Goal: Entertainment & Leisure: Consume media (video, audio)

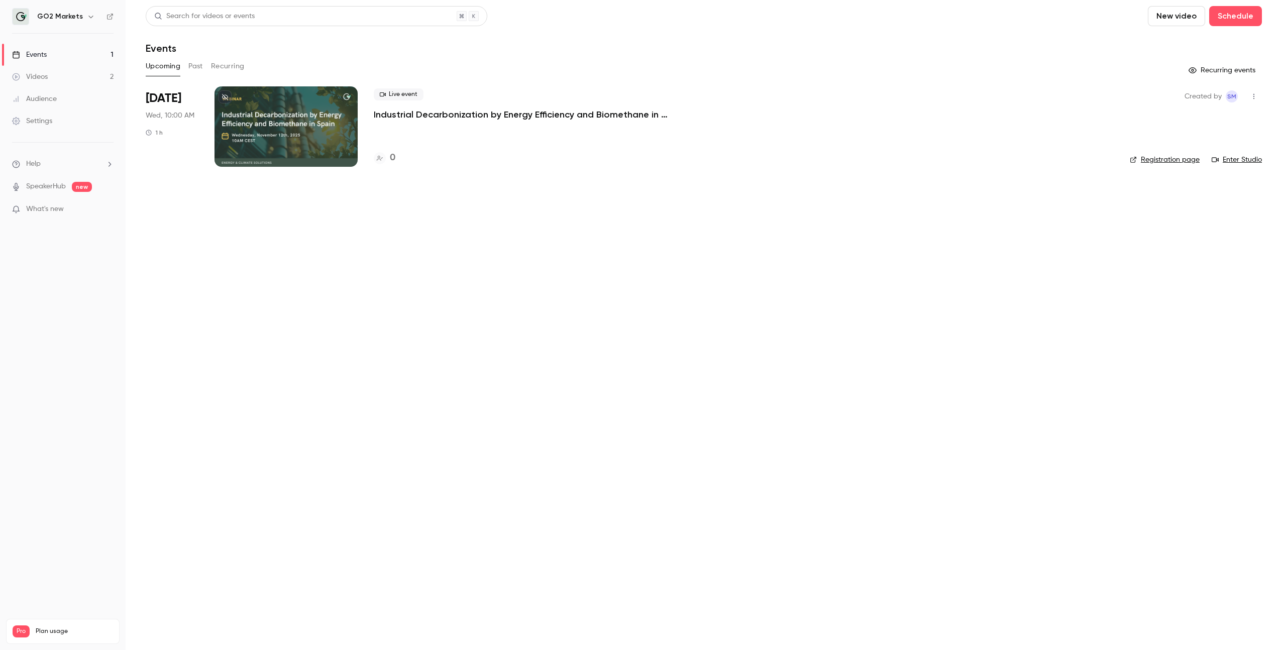
click at [193, 64] on button "Past" at bounding box center [195, 66] width 15 height 16
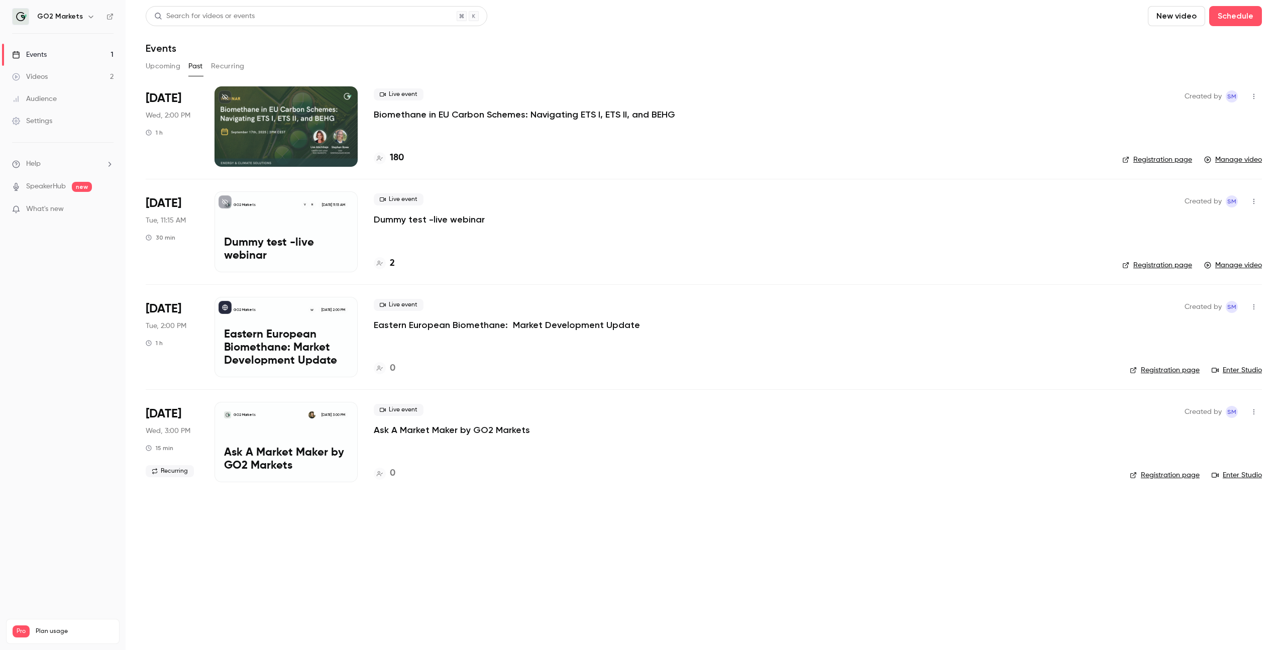
click at [314, 112] on div at bounding box center [285, 126] width 143 height 80
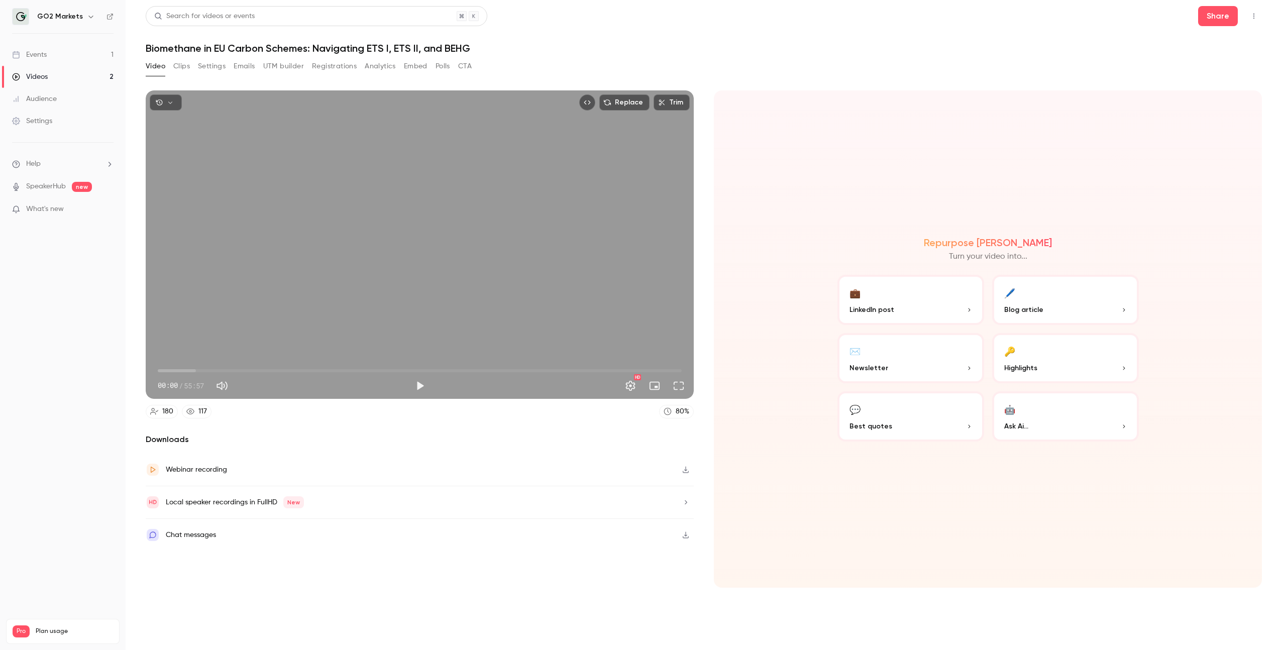
click at [1051, 370] on p "Highlights" at bounding box center [1065, 368] width 123 height 11
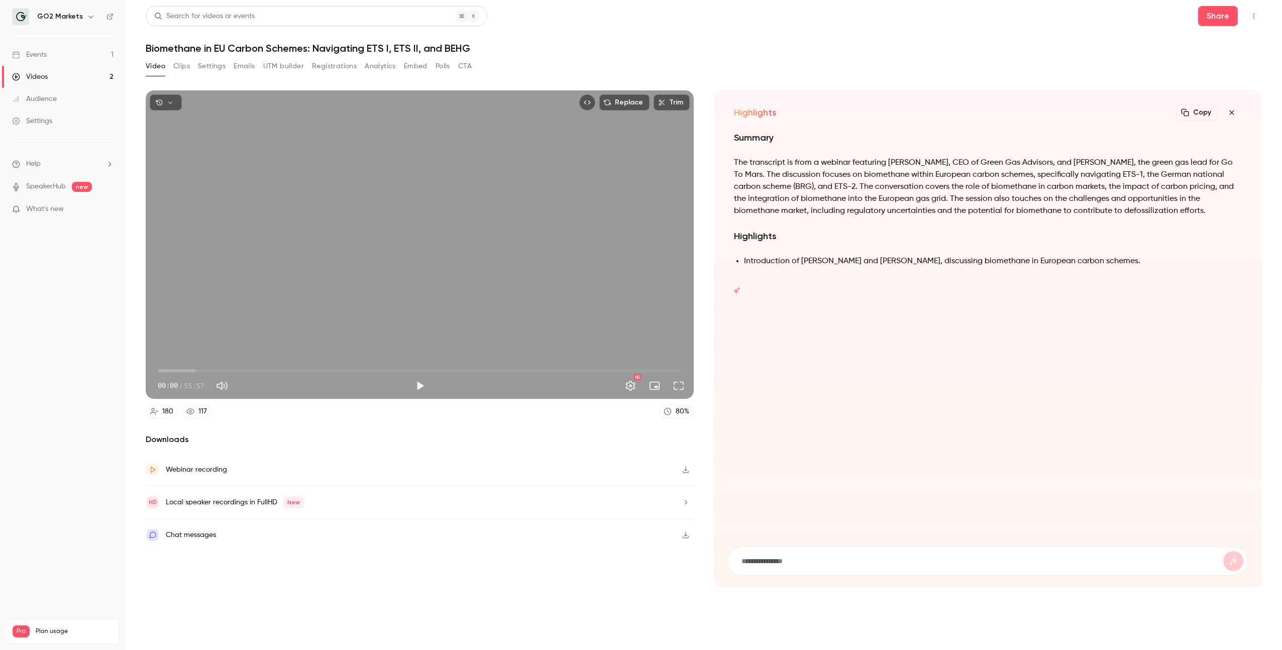
click at [182, 66] on button "Clips" at bounding box center [181, 66] width 17 height 16
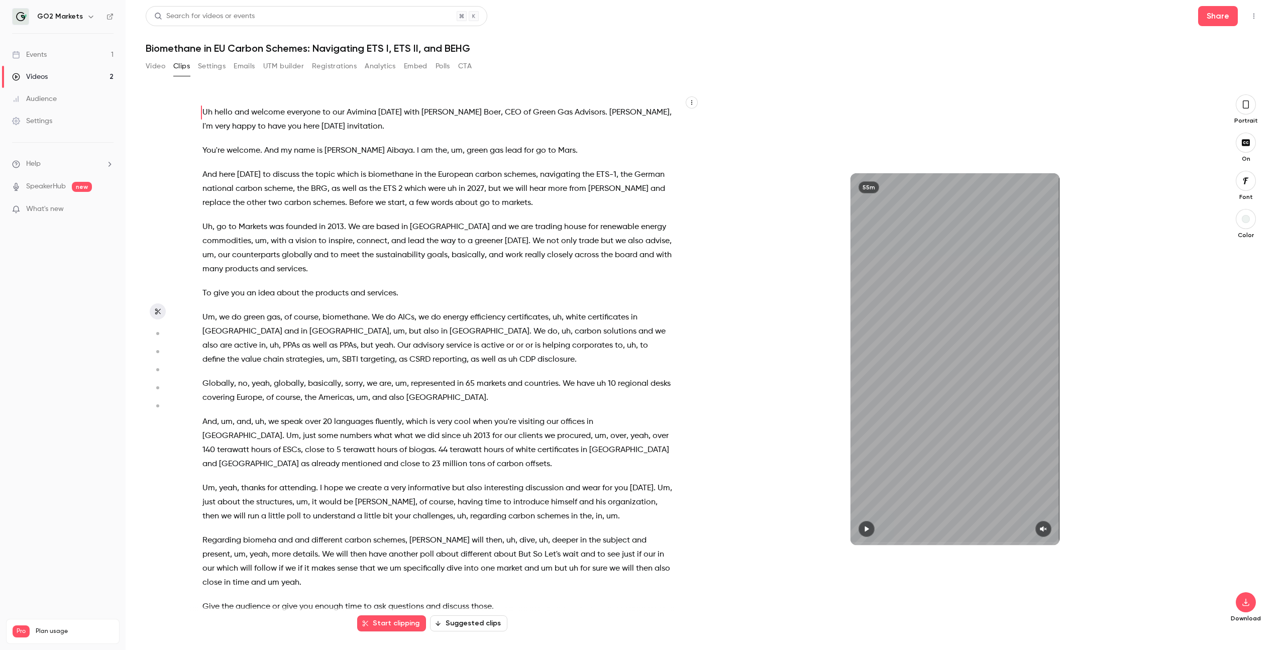
click at [571, 297] on p "To give you an idea about the products and services ." at bounding box center [437, 293] width 470 height 14
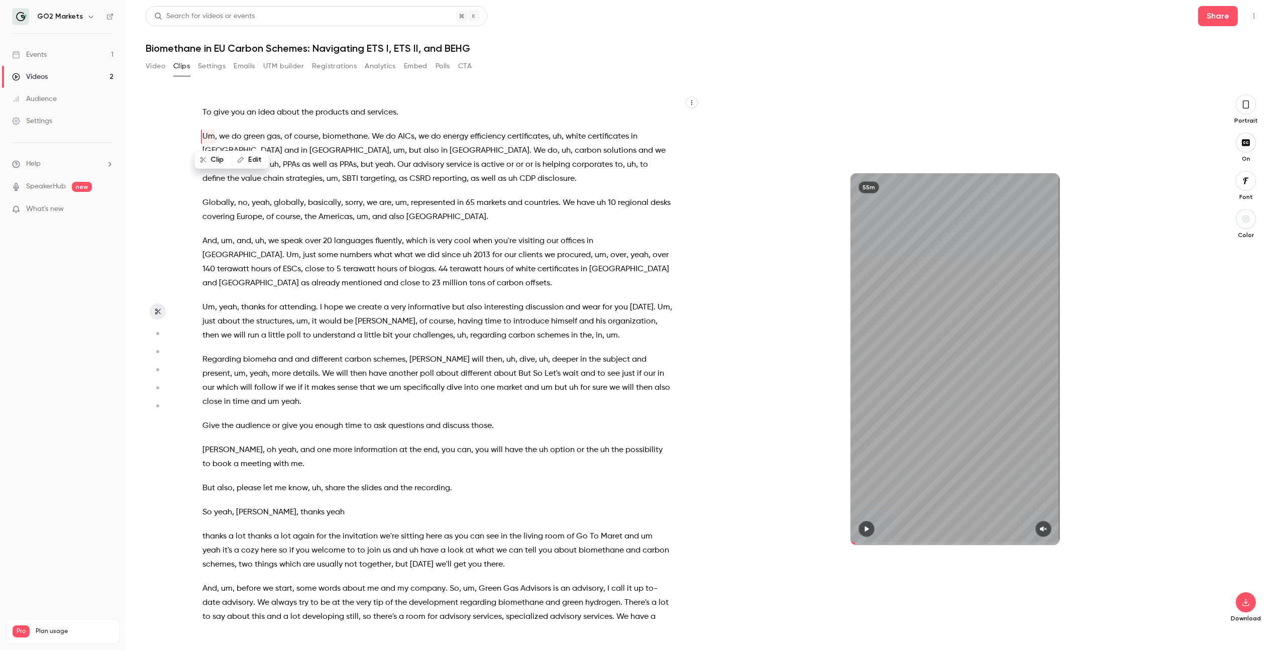
scroll to position [5411, 0]
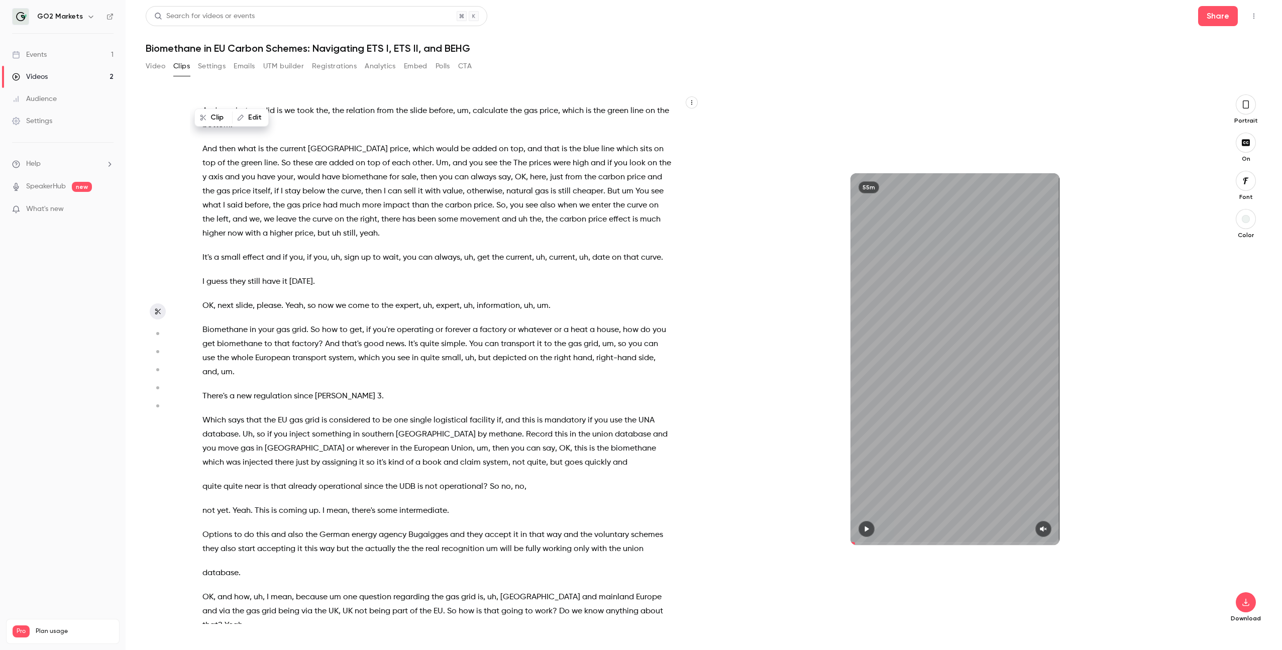
click at [243, 30] on header "Search for videos or events Share Biomethane in EU Carbon Schemes: Navigating E…" at bounding box center [704, 30] width 1116 height 48
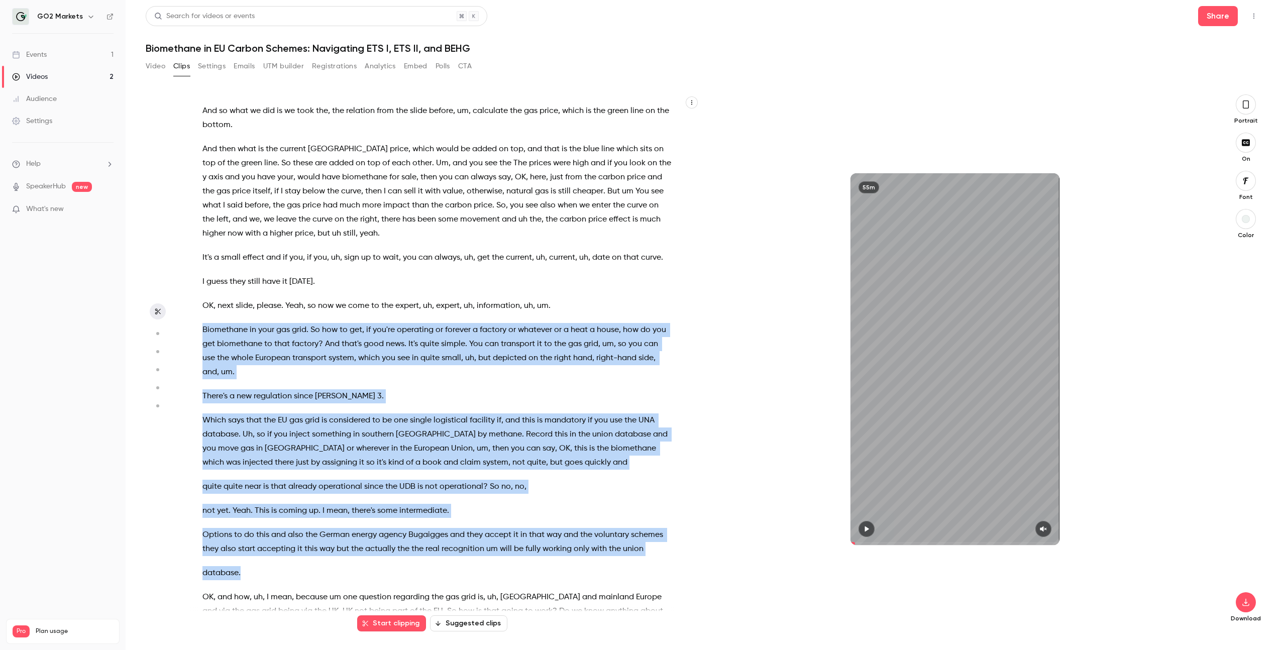
drag, startPoint x: 203, startPoint y: 270, endPoint x: 283, endPoint y: 523, distance: 265.3
click at [283, 523] on div "Uh hello and welcome everyone to our Avimina today with Stefan Boer , CEO of Gr…" at bounding box center [442, 363] width 505 height 519
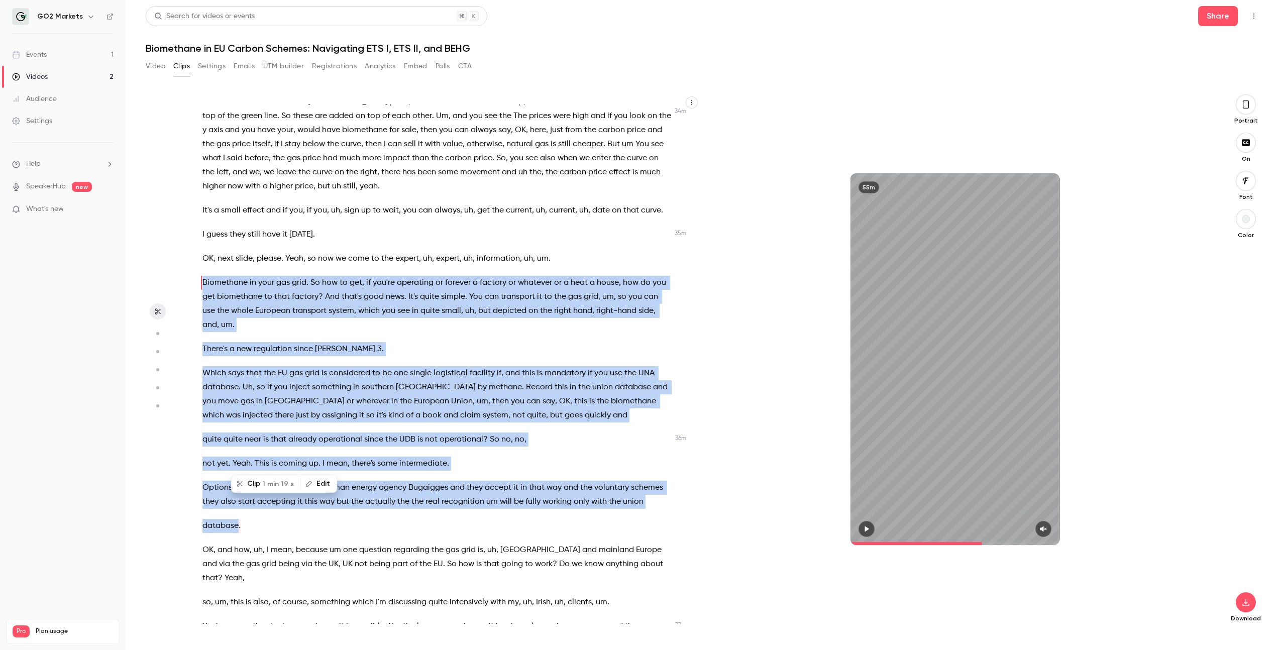
scroll to position [5491, 0]
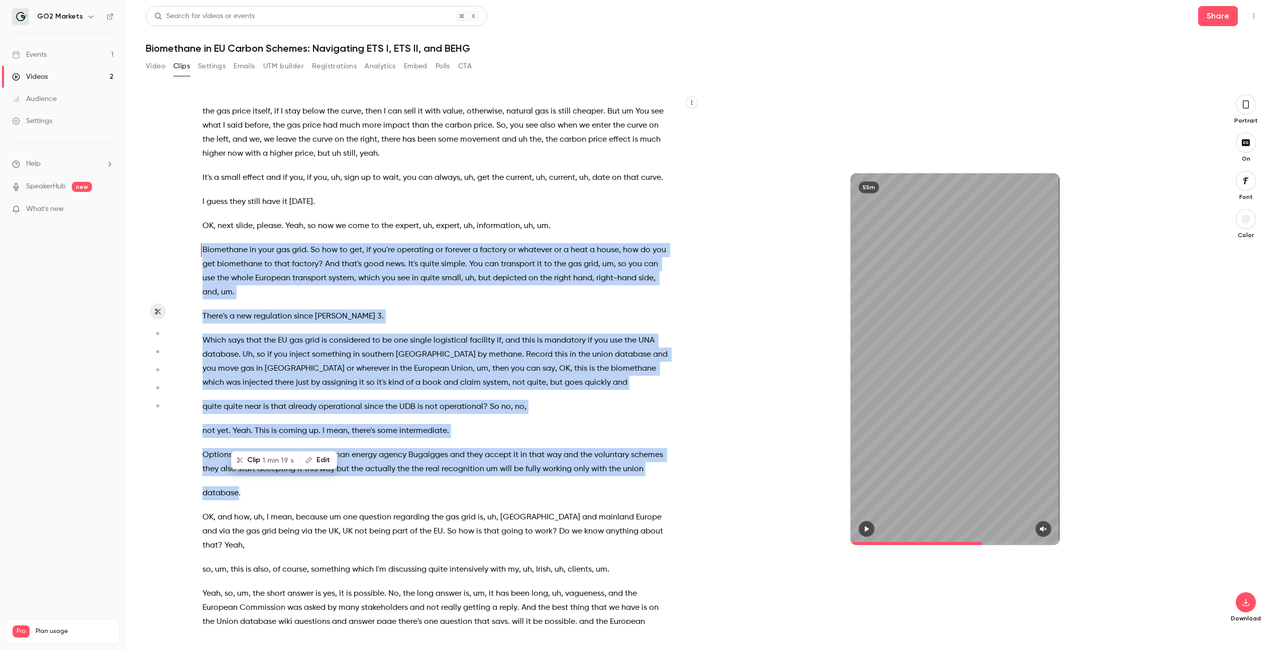
type input "******"
click at [1245, 606] on button "button" at bounding box center [1245, 602] width 20 height 20
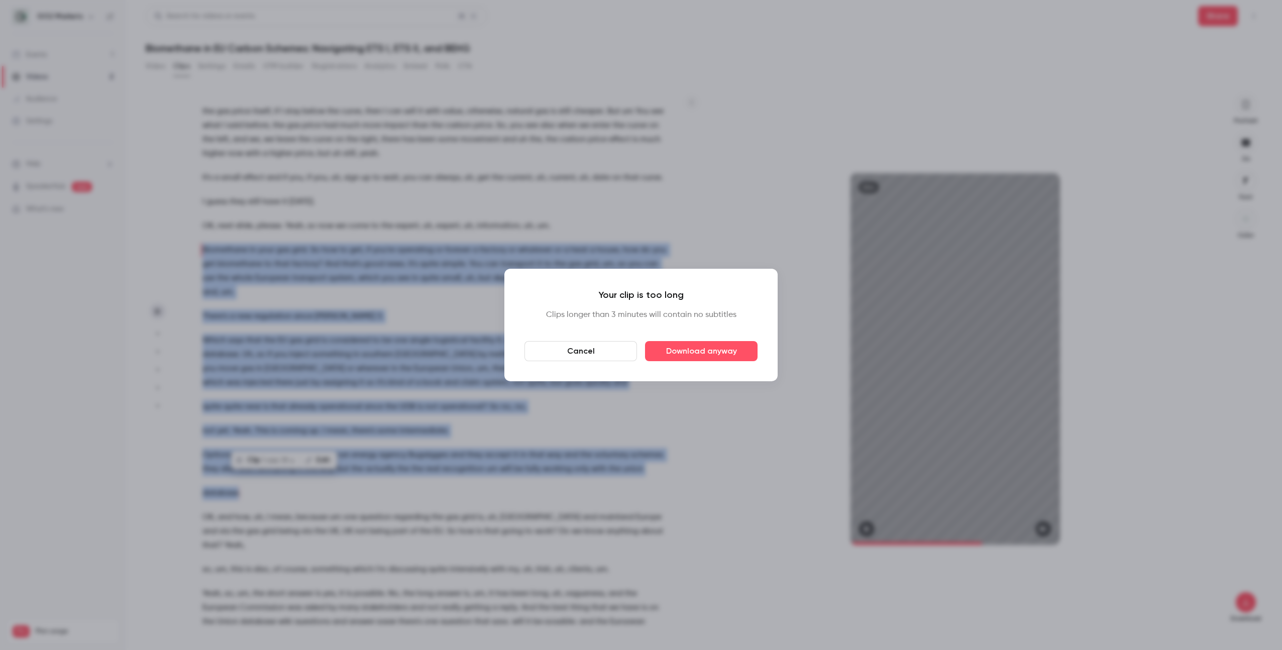
click at [617, 357] on button "Cancel" at bounding box center [580, 351] width 112 height 20
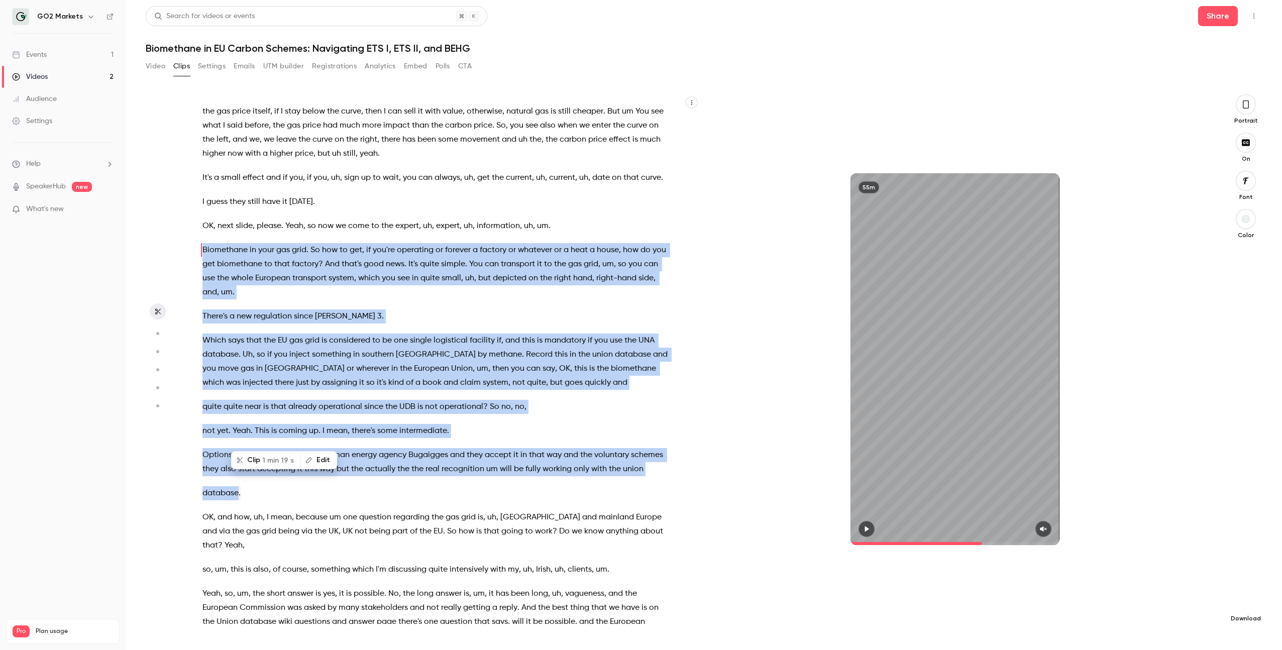
click at [1245, 604] on icon "button" at bounding box center [1245, 602] width 12 height 8
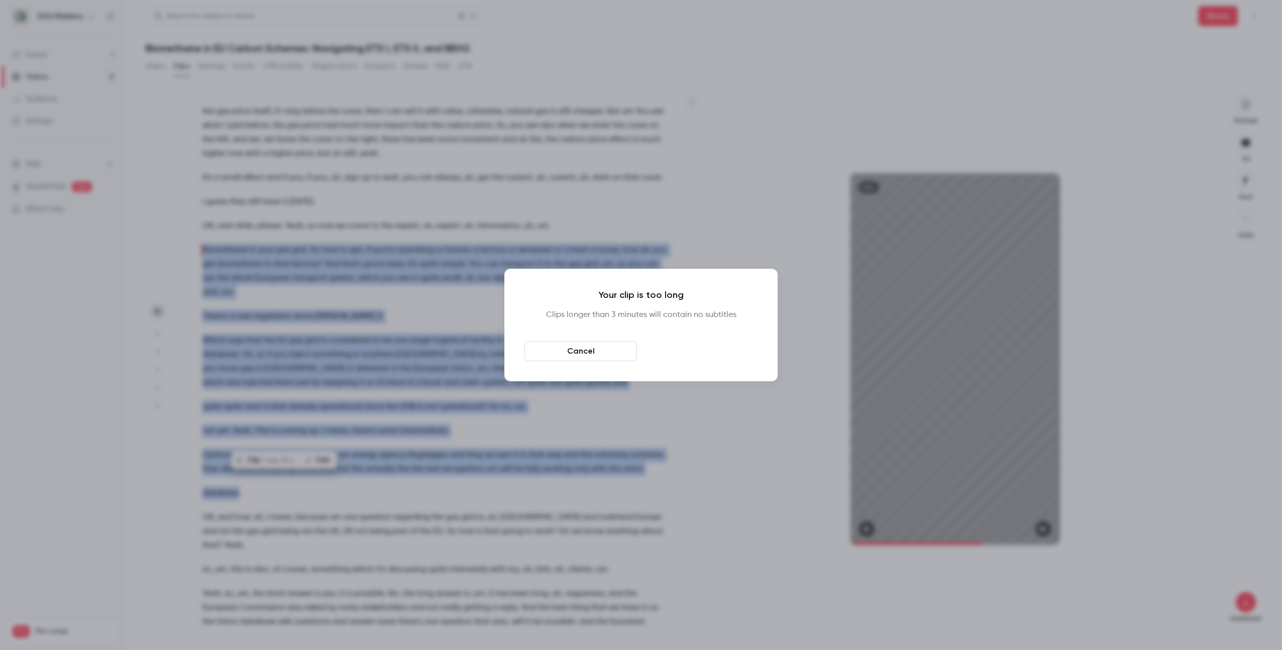
click at [700, 352] on button "Download anyway" at bounding box center [701, 351] width 112 height 20
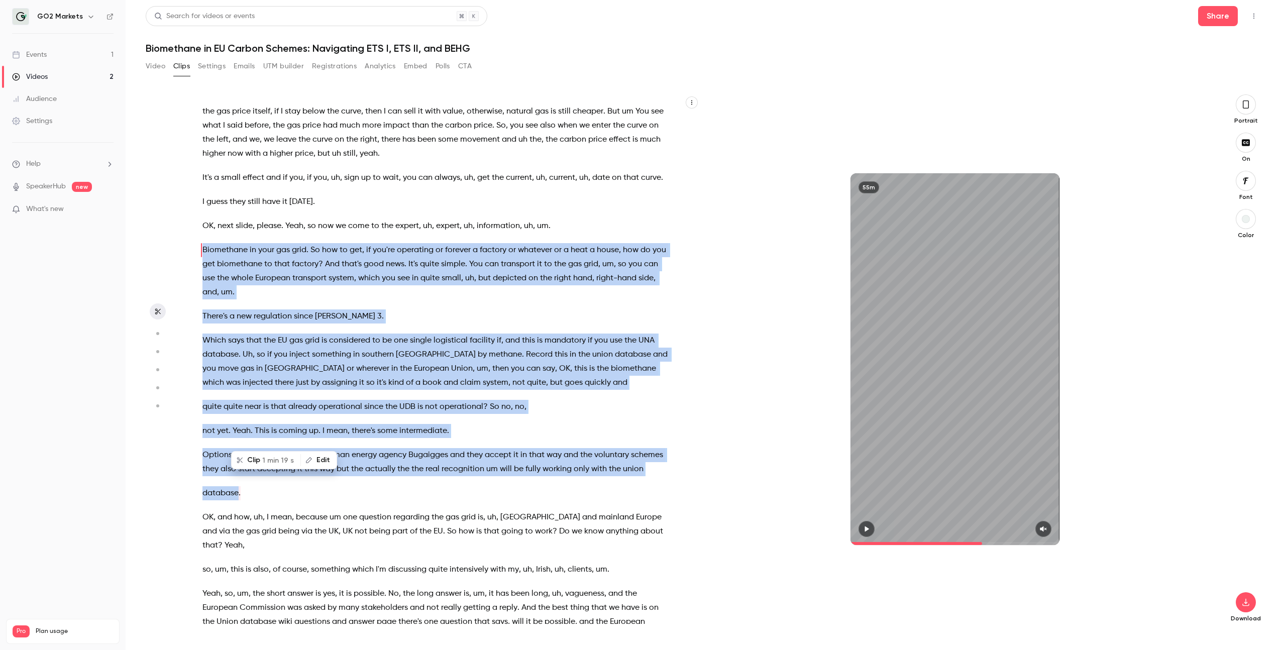
click at [257, 462] on button "Clip 1 min 19 s" at bounding box center [266, 460] width 68 height 16
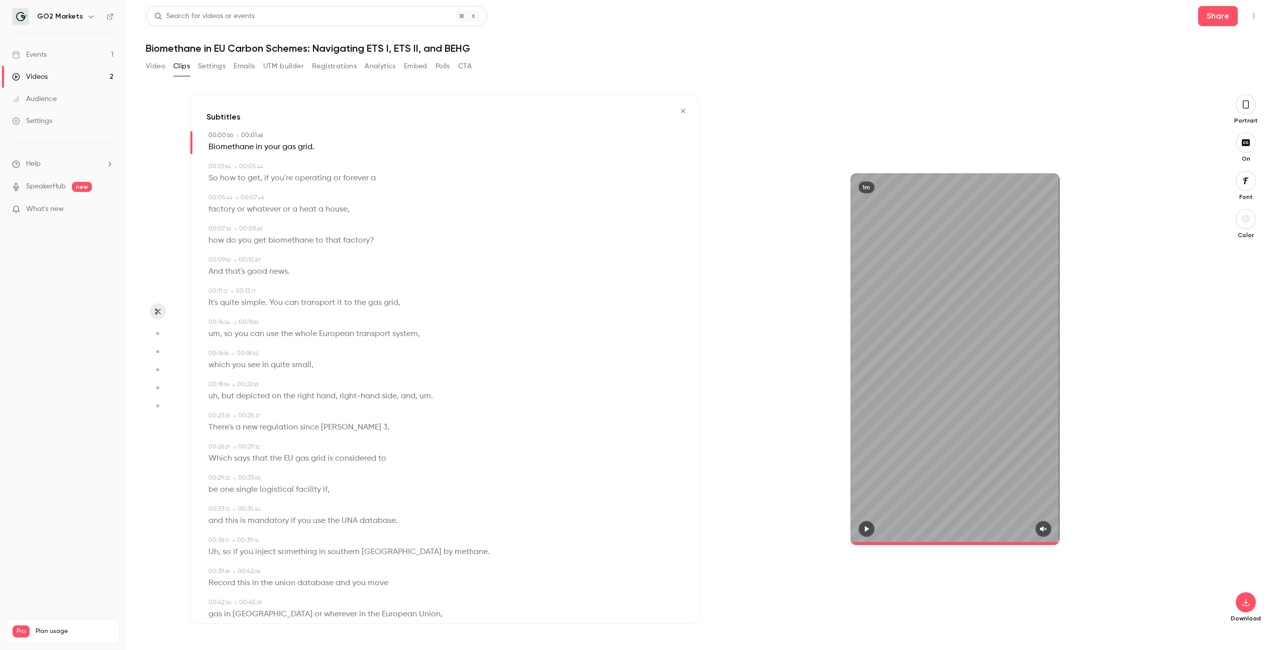
type input "*"
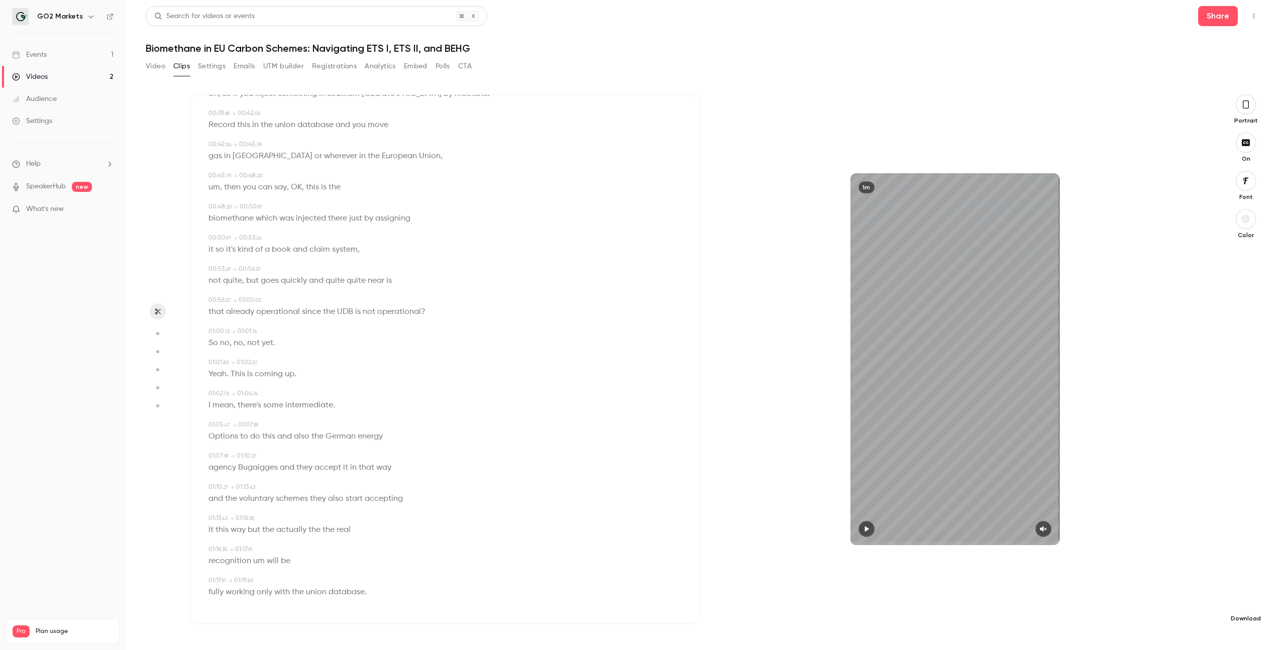
click at [1250, 599] on icon "button" at bounding box center [1245, 602] width 12 height 8
click at [1245, 103] on icon "button" at bounding box center [1246, 104] width 8 height 11
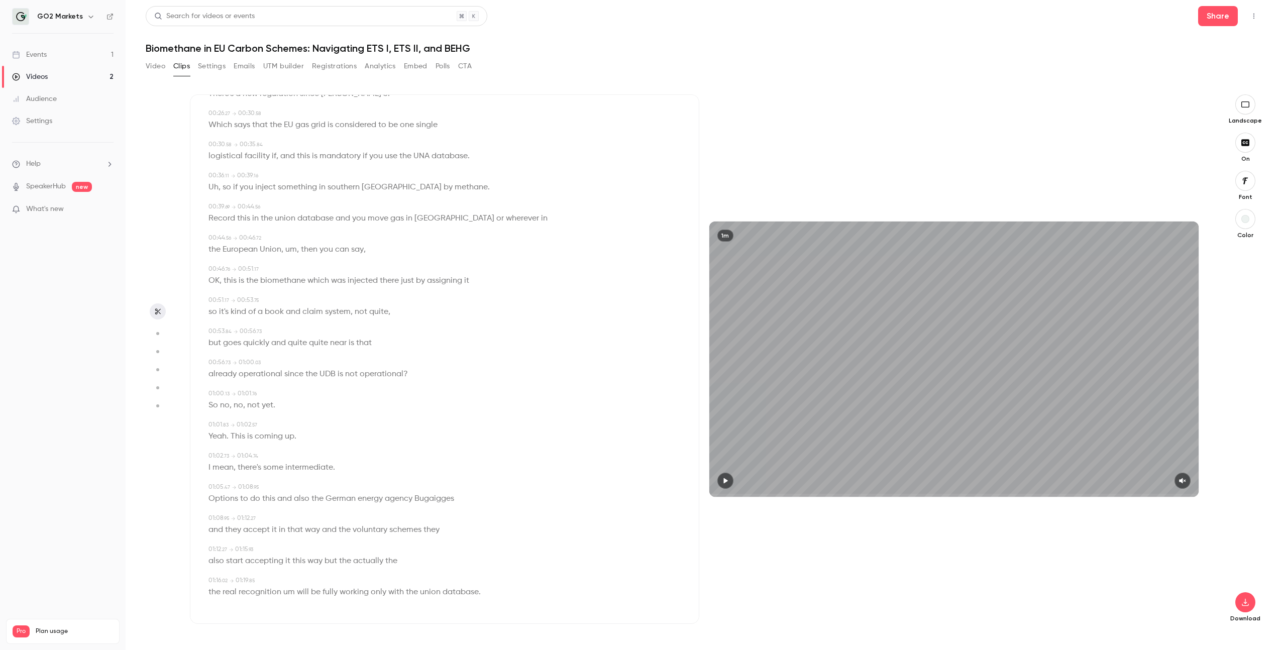
scroll to position [302, 0]
click at [1246, 107] on icon "button" at bounding box center [1245, 104] width 8 height 6
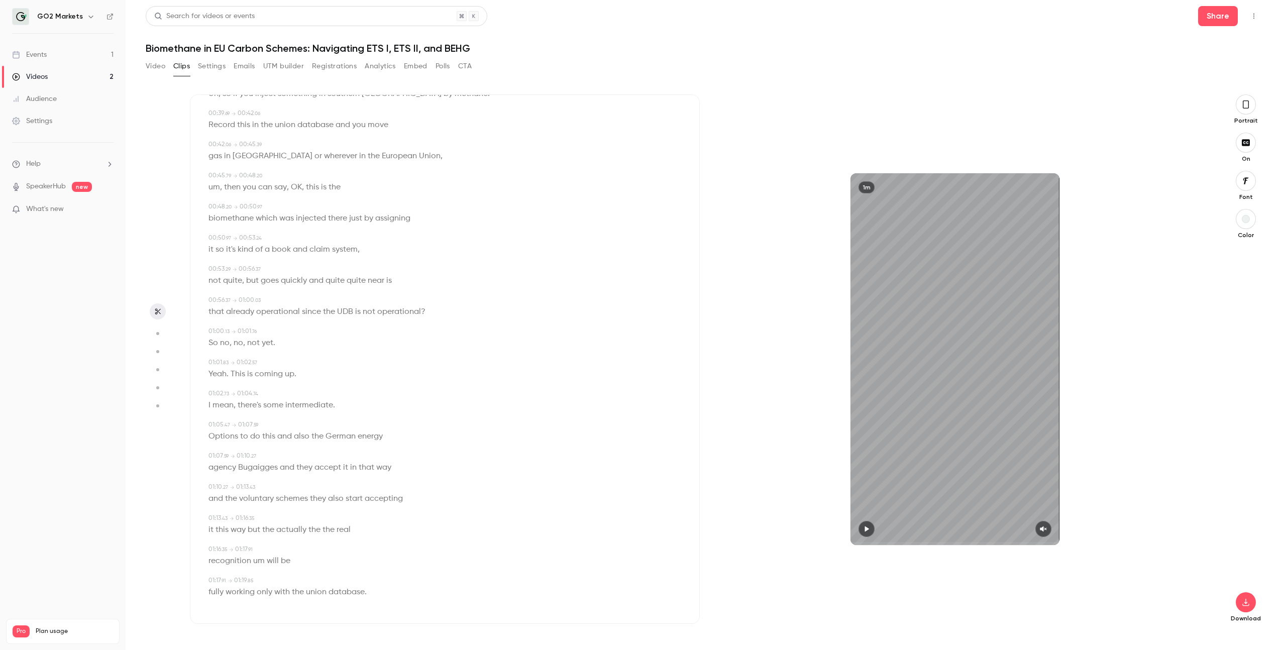
click at [1246, 107] on icon "button" at bounding box center [1246, 104] width 8 height 11
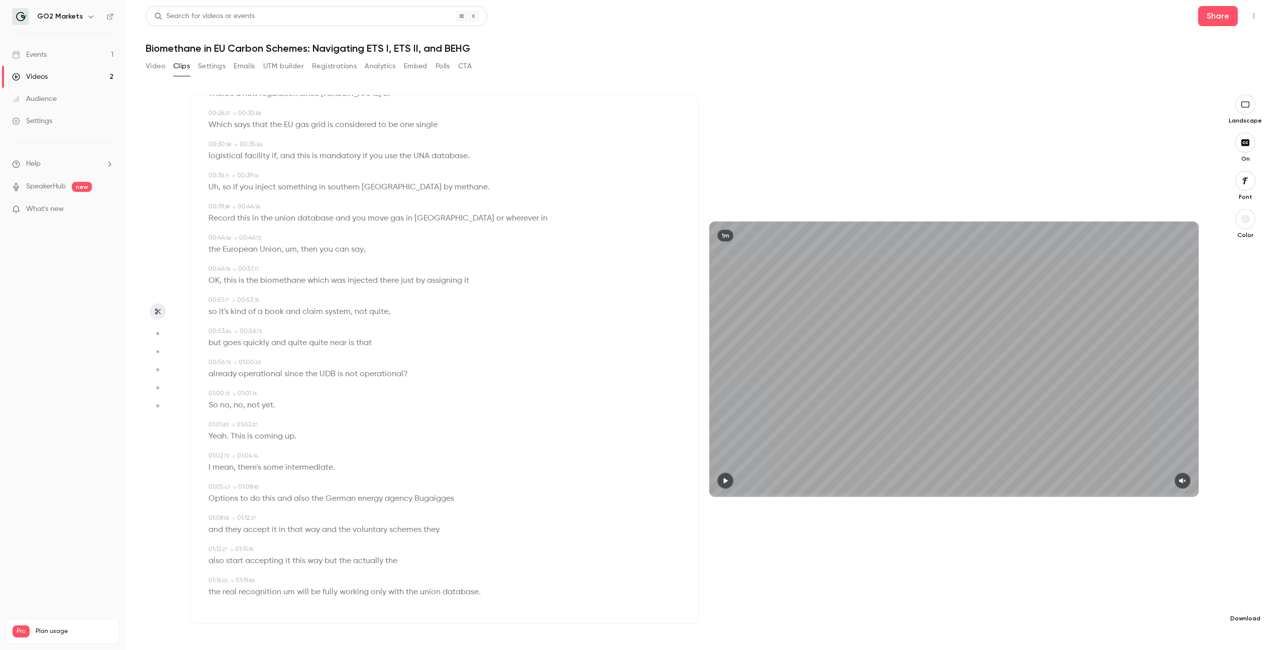
click at [1246, 599] on icon "button" at bounding box center [1245, 603] width 7 height 8
click at [1169, 584] on span "Full HD" at bounding box center [1169, 583] width 115 height 11
click at [1250, 146] on icon "button" at bounding box center [1244, 143] width 11 height 8
click at [1248, 177] on icon "button" at bounding box center [1244, 181] width 11 height 8
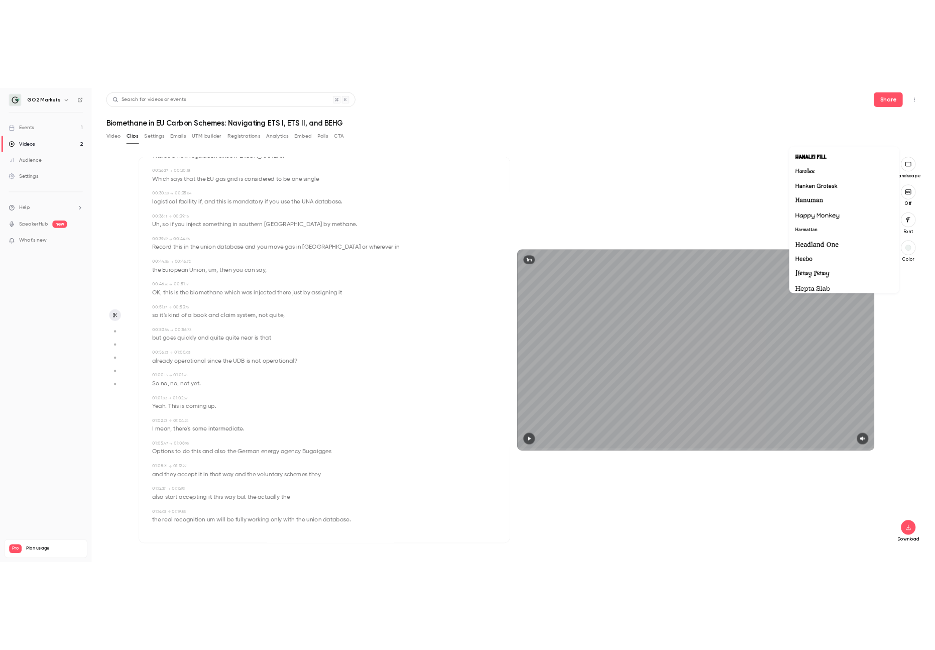
scroll to position [10102, 0]
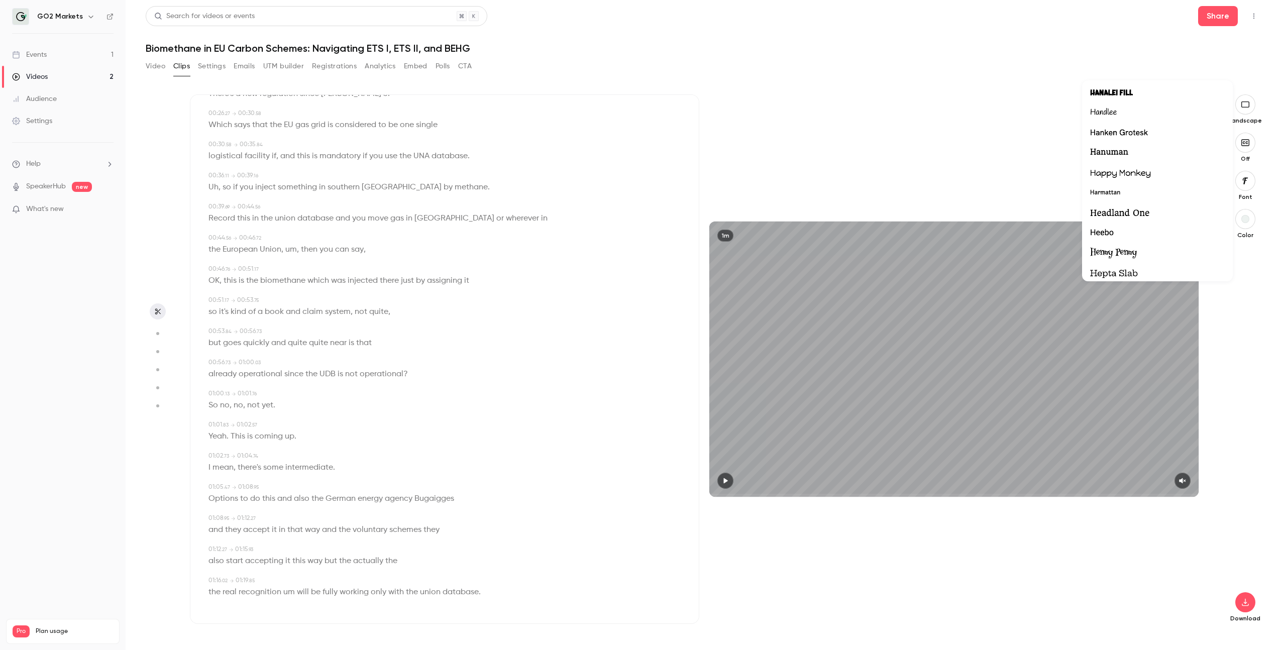
click at [1123, 133] on span "Hanken Grotesk" at bounding box center [1119, 133] width 58 height 13
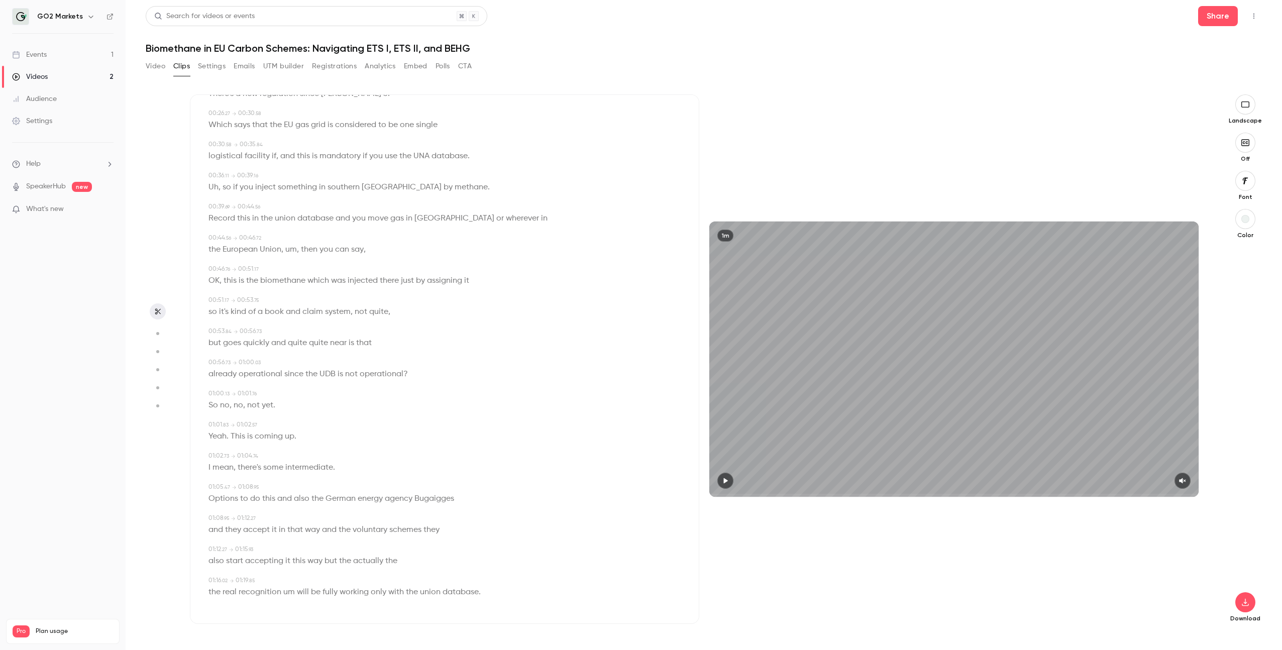
click at [1248, 220] on div "button" at bounding box center [1245, 219] width 8 height 8
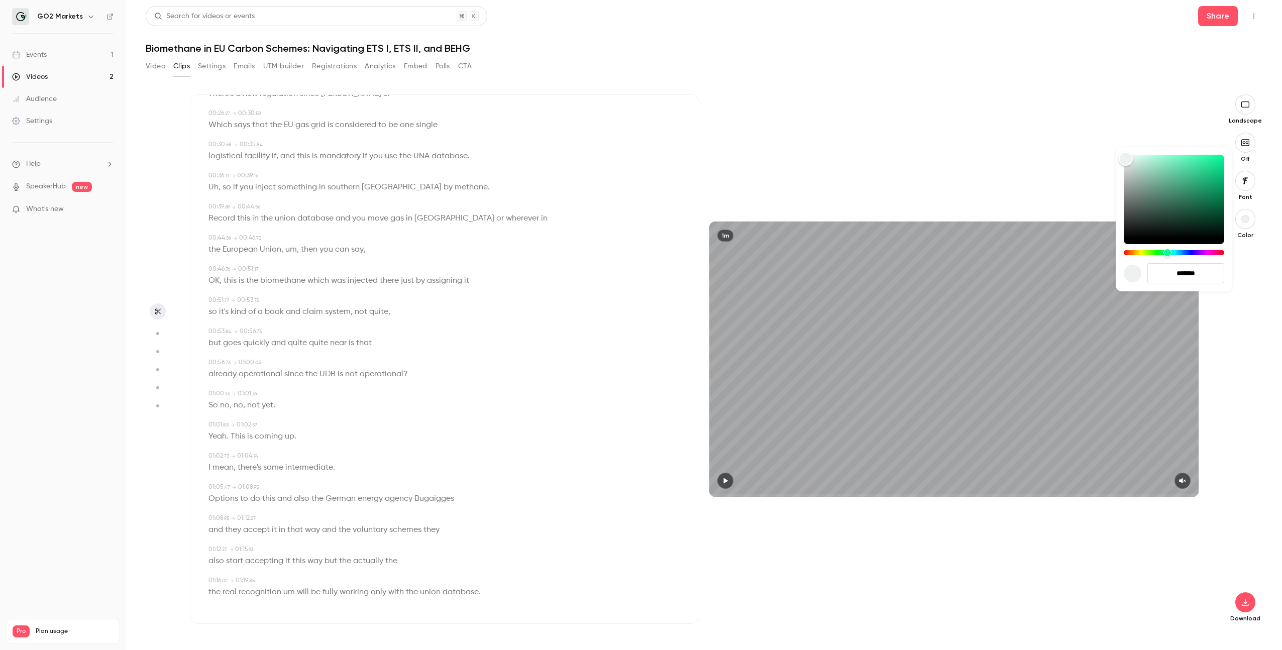
click at [1130, 273] on div at bounding box center [1132, 274] width 18 height 18
click at [1137, 275] on div at bounding box center [1132, 274] width 18 height 18
click at [1250, 187] on div at bounding box center [641, 325] width 1282 height 650
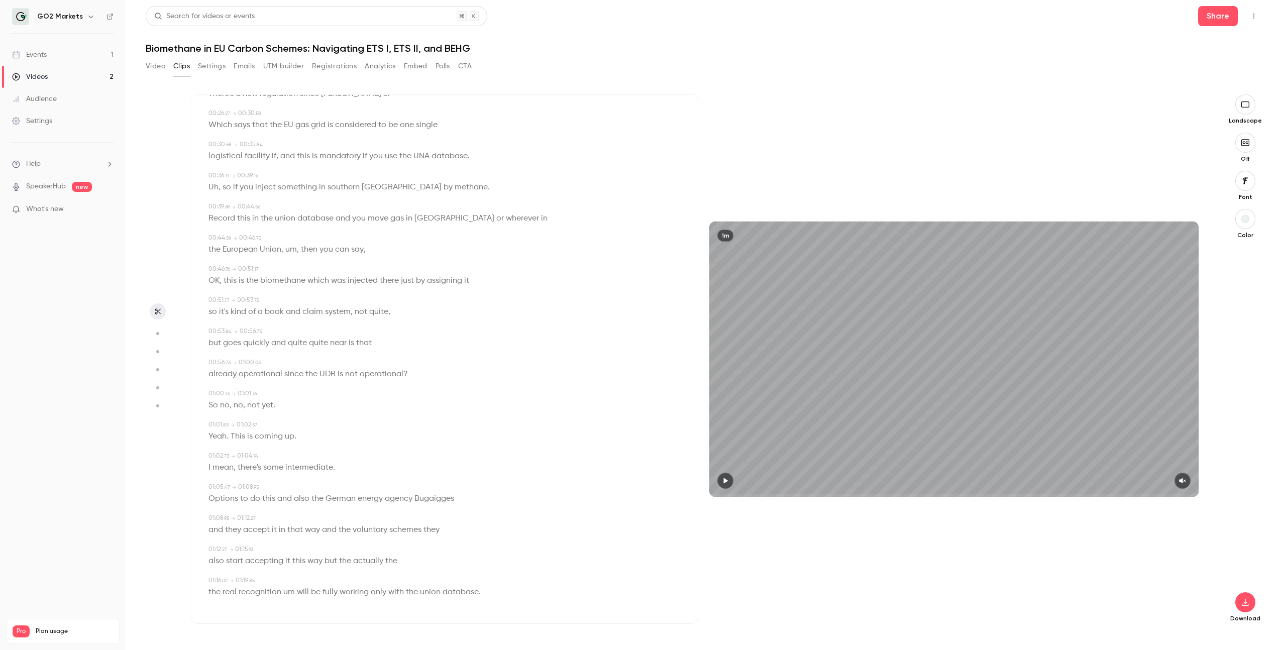
click at [1245, 179] on icon "button" at bounding box center [1246, 180] width 6 height 7
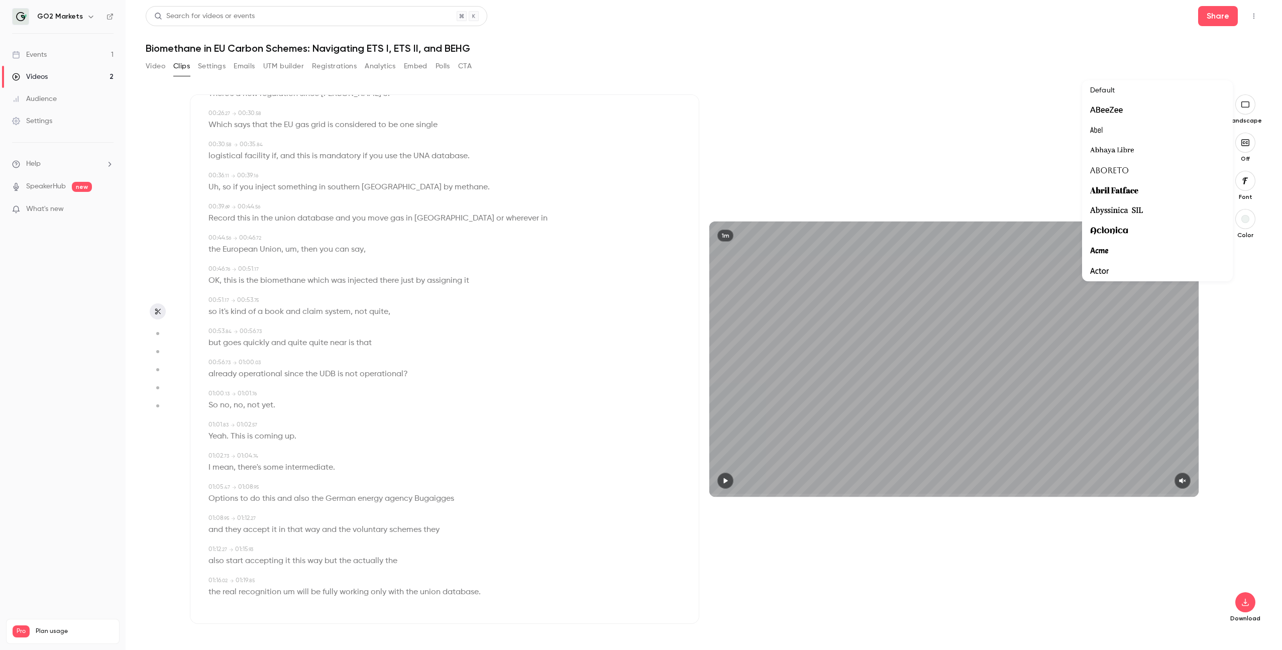
click at [1250, 77] on div at bounding box center [641, 325] width 1282 height 650
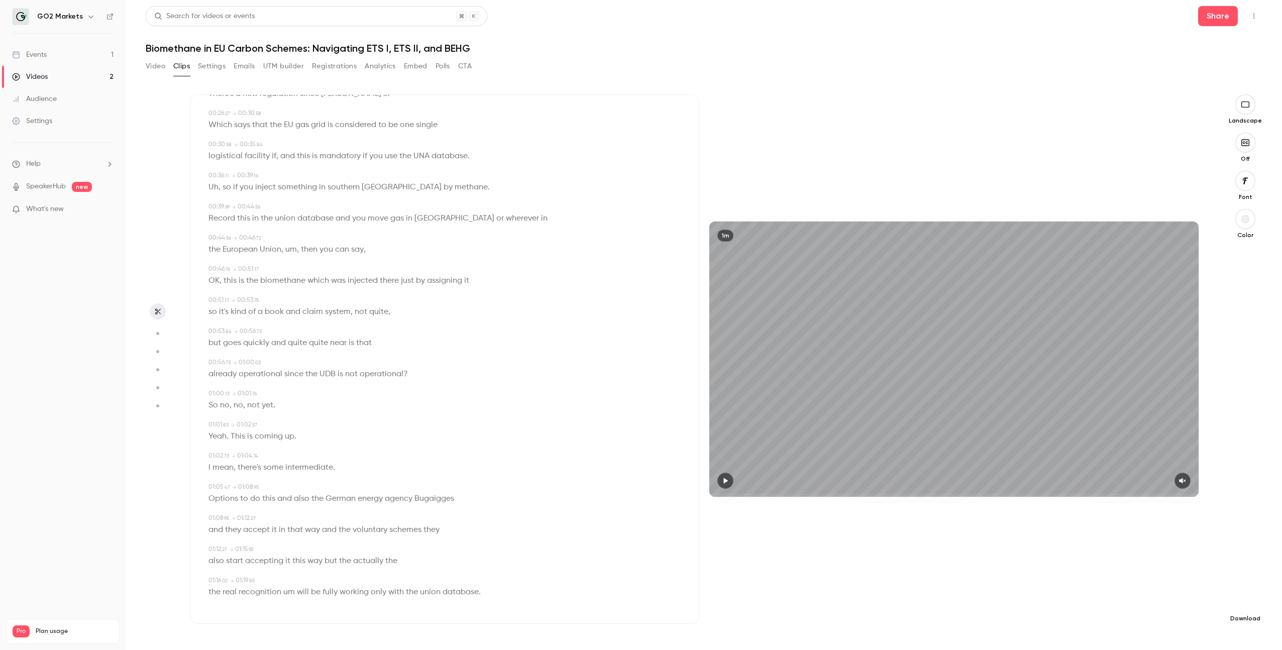
click at [1246, 607] on button "button" at bounding box center [1245, 602] width 20 height 20
click at [1191, 579] on span "Full HD" at bounding box center [1169, 583] width 115 height 11
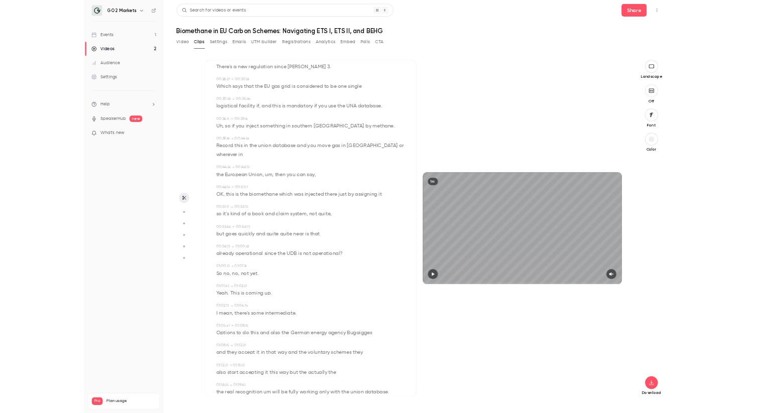
scroll to position [305, 0]
